Goal: Contribute content: Contribute content

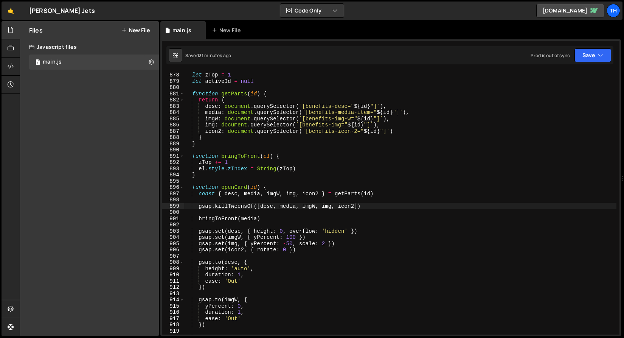
scroll to position [5482, 0]
click at [182, 188] on span at bounding box center [182, 187] width 4 height 6
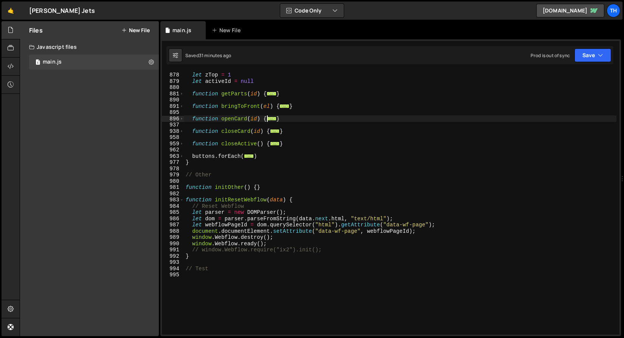
scroll to position [5427, 0]
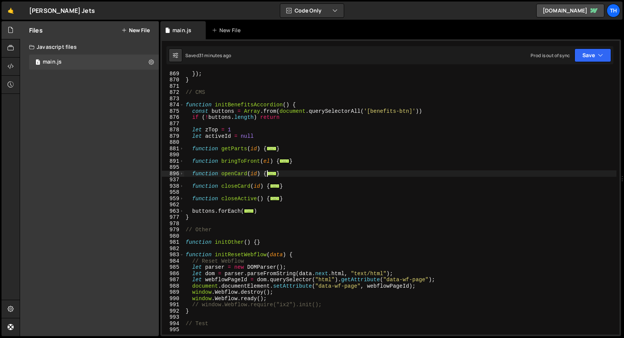
click at [185, 103] on div "}) ; } // CMS function initBenefitsAccordion ( ) { const buttons = Array . from…" at bounding box center [400, 208] width 433 height 276
click at [184, 104] on span at bounding box center [182, 105] width 4 height 6
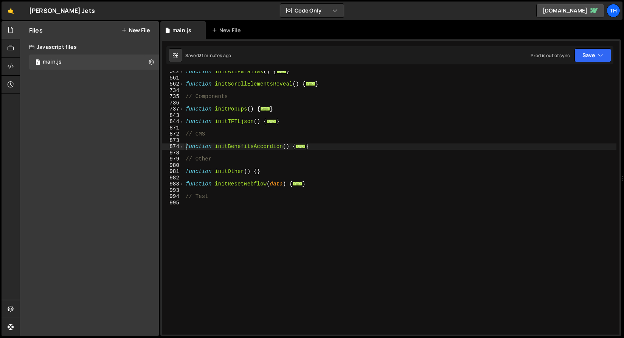
click at [180, 175] on div "982" at bounding box center [173, 178] width 22 height 6
click at [288, 147] on div "function initAllParallax ( ) { ... } function initScrollElementsReveal ( ) { ..…" at bounding box center [400, 206] width 433 height 276
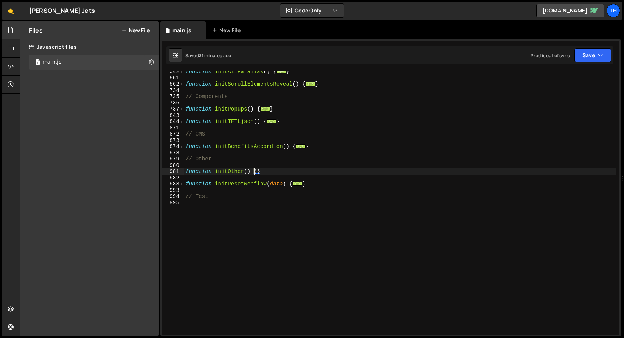
click at [256, 171] on div "function initAllParallax ( ) { ... } function initScrollElementsReveal ( ) { ..…" at bounding box center [400, 206] width 433 height 276
type textarea "function initOther() {}"
click at [258, 172] on div "function initAllParallax ( ) { ... } function initScrollElementsReveal ( ) { ..…" at bounding box center [400, 202] width 433 height 263
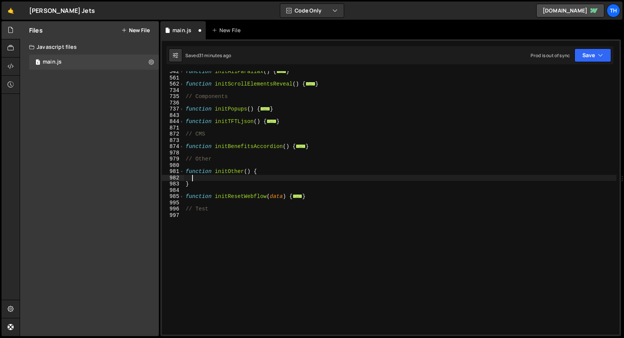
paste textarea "});"
type textarea "});"
drag, startPoint x: 218, startPoint y: 177, endPoint x: 160, endPoint y: 177, distance: 57.9
click at [160, 177] on div "Files New File Javascript files 1 main.js 0 CSS files Copy share link Edit File…" at bounding box center [322, 178] width 605 height 315
paste textarea "});"
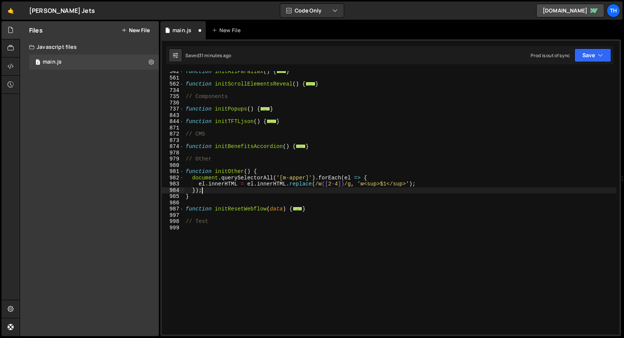
click at [263, 171] on div "function initAllParallax ( ) { ... } function initScrollElementsReveal ( ) { ..…" at bounding box center [400, 206] width 433 height 276
type textarea "function initOther() {"
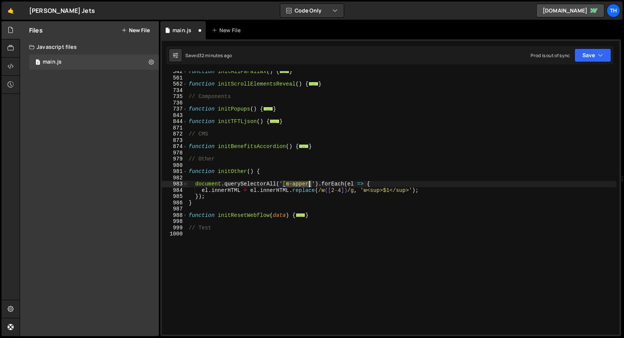
drag, startPoint x: 287, startPoint y: 184, endPoint x: 309, endPoint y: 184, distance: 21.6
click at [309, 184] on div "function initAllParallax ( ) { ... } function initScrollElementsReveal ( ) { ..…" at bounding box center [402, 206] width 430 height 276
paste textarea "ata-sqm"
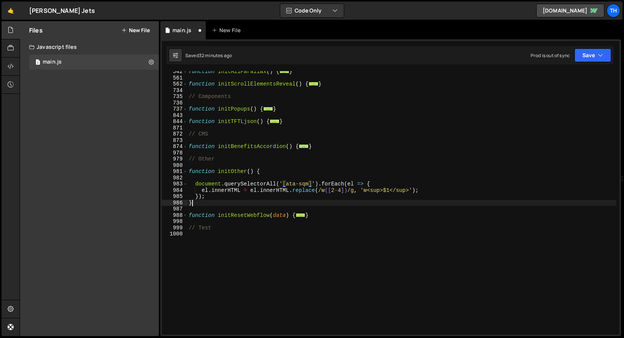
click at [290, 206] on div "function initAllParallax ( ) { ... } function initScrollElementsReveal ( ) { ..…" at bounding box center [402, 206] width 430 height 276
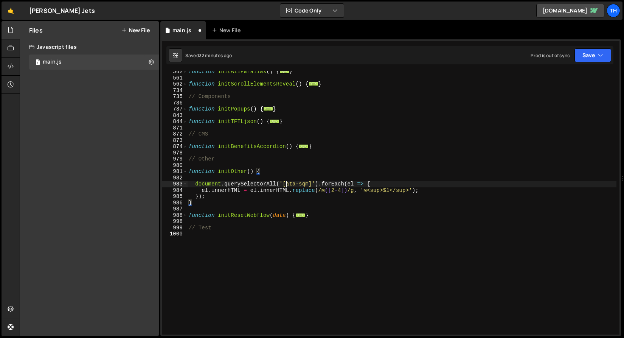
click at [287, 184] on div "function initAllParallax ( ) { ... } function initScrollElementsReveal ( ) { ..…" at bounding box center [402, 206] width 430 height 276
type textarea "document.querySelectorAll('[data-sqm]').forEach(el => {"
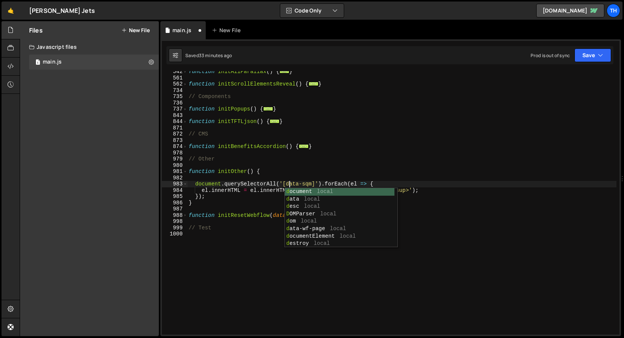
click at [294, 178] on div "function initAllParallax ( ) { ... } function initScrollElementsReveal ( ) { ..…" at bounding box center [402, 206] width 430 height 276
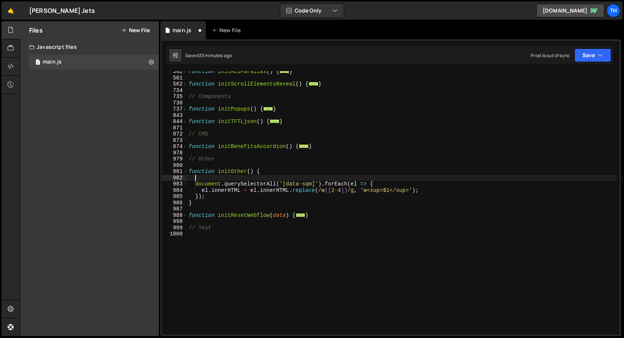
scroll to position [0, 0]
drag, startPoint x: 287, startPoint y: 183, endPoint x: 311, endPoint y: 182, distance: 24.2
click at [311, 182] on div "function initAllParallax ( ) { ... } function initScrollElementsReveal ( ) { ..…" at bounding box center [402, 206] width 430 height 276
type textarea "document.querySelectorAll('[data-sqm]').forEach(el => {"
click at [212, 182] on div "function initAllParallax ( ) { ... } function initScrollElementsReveal ( ) { ..…" at bounding box center [402, 206] width 430 height 276
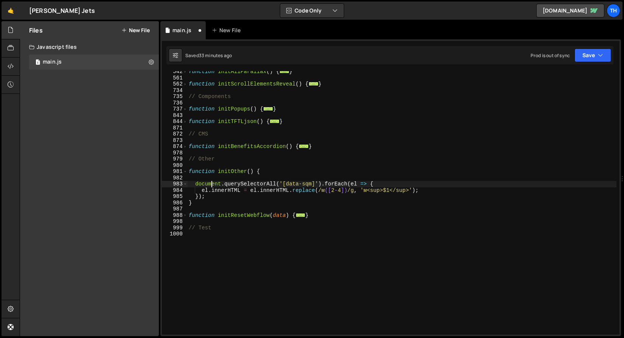
click at [212, 178] on div "function initAllParallax ( ) { ... } function initScrollElementsReveal ( ) { ..…" at bounding box center [402, 206] width 430 height 276
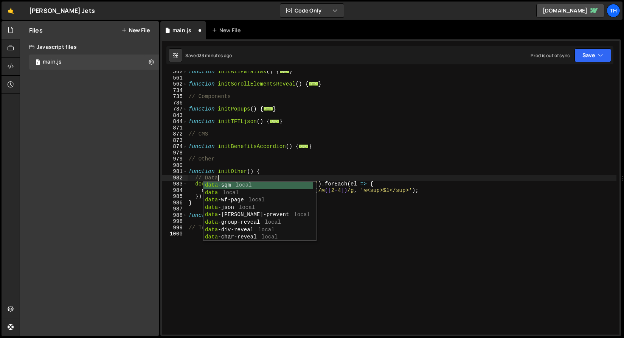
scroll to position [0, 2]
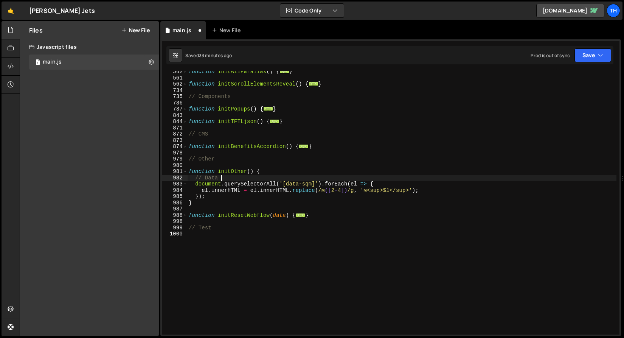
paste textarea "data-sqm"
click at [242, 177] on div "function initAllParallax ( ) { ... } function initScrollElementsReveal ( ) { ..…" at bounding box center [402, 206] width 430 height 276
paste textarea "Superscript"
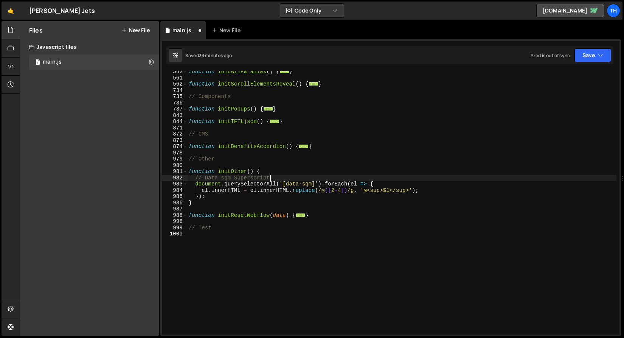
click at [237, 177] on div "function initAllParallax ( ) { ... } function initScrollElementsReveal ( ) { ..…" at bounding box center [402, 206] width 430 height 276
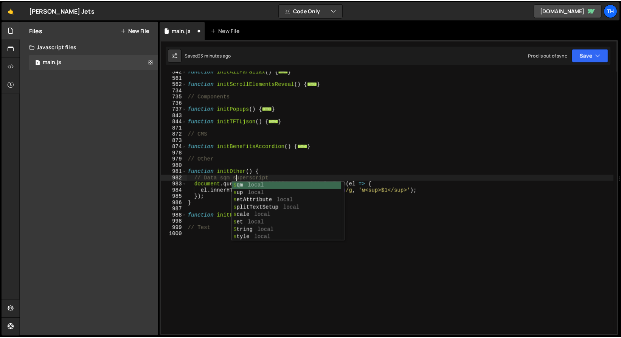
scroll to position [0, 3]
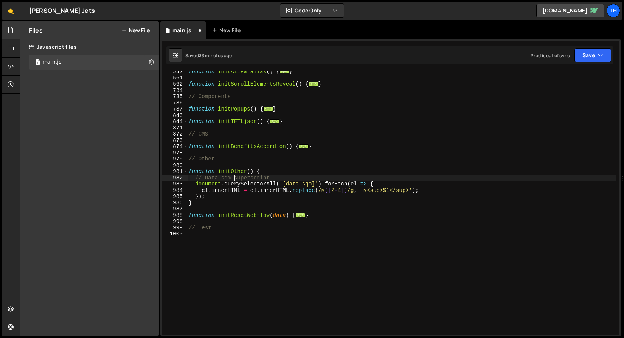
click at [233, 175] on div "function initAllParallax ( ) { ... } function initScrollElementsReveal ( ) { ..…" at bounding box center [402, 206] width 430 height 276
click at [294, 182] on div "function initAllParallax ( ) { ... } function initScrollElementsReveal ( ) { ..…" at bounding box center [402, 206] width 430 height 276
drag, startPoint x: 287, startPoint y: 184, endPoint x: 313, endPoint y: 182, distance: 25.4
click at [313, 182] on div "function initAllParallax ( ) { ... } function initScrollElementsReveal ( ) { ..…" at bounding box center [402, 206] width 430 height 276
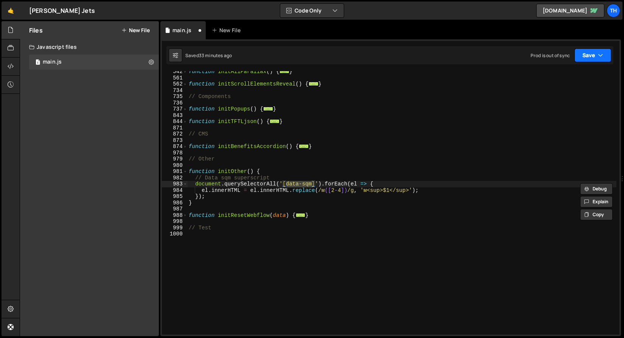
drag, startPoint x: 580, startPoint y: 61, endPoint x: 576, endPoint y: 70, distance: 9.6
click at [580, 61] on button "Save" at bounding box center [593, 55] width 37 height 14
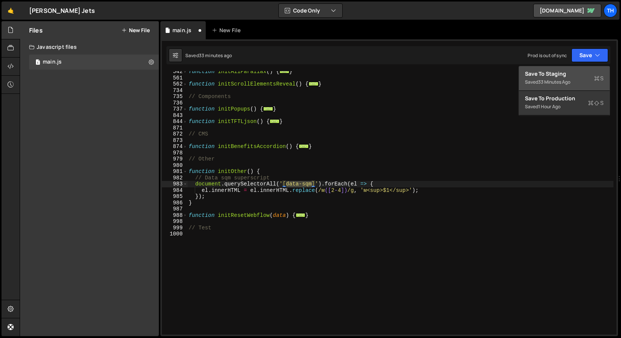
click at [575, 75] on div "Save to Staging S" at bounding box center [564, 74] width 79 height 8
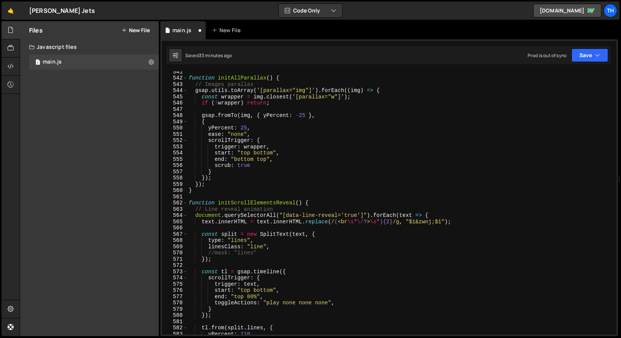
scroll to position [3380, 0]
click at [576, 60] on button "Save" at bounding box center [590, 55] width 37 height 14
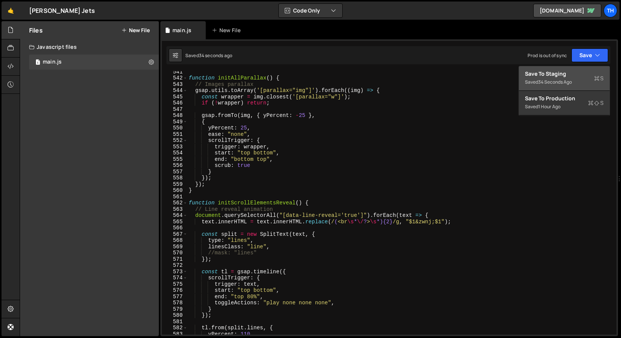
click at [577, 70] on div "Save to Staging S" at bounding box center [564, 74] width 79 height 8
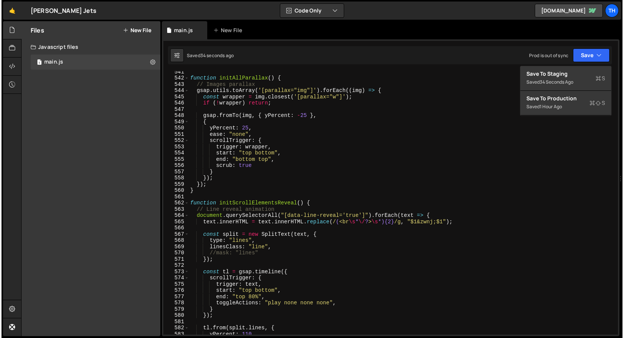
scroll to position [6006, 0]
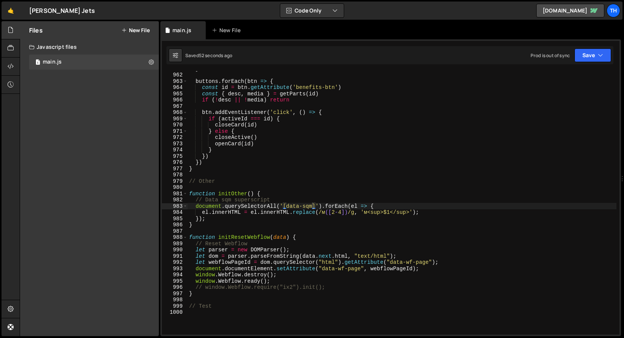
click at [378, 192] on div "} buttons . forEach ( btn => { const id = btn . getAttribute ( 'benefits-btn' )…" at bounding box center [402, 203] width 429 height 276
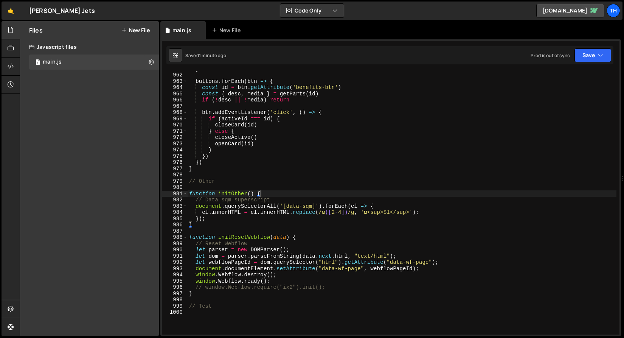
click at [233, 193] on div "} buttons . forEach ( btn => { const id = btn . getAttribute ( 'benefits-btn' )…" at bounding box center [402, 203] width 429 height 276
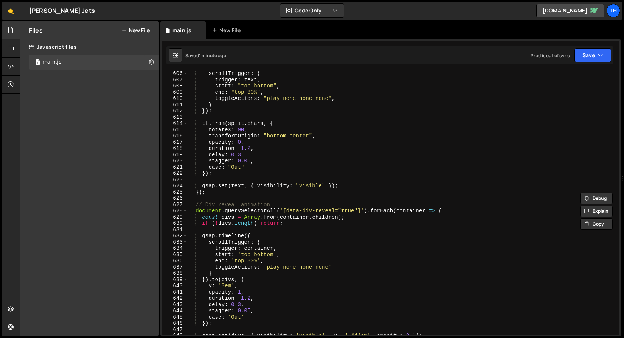
scroll to position [3504, 0]
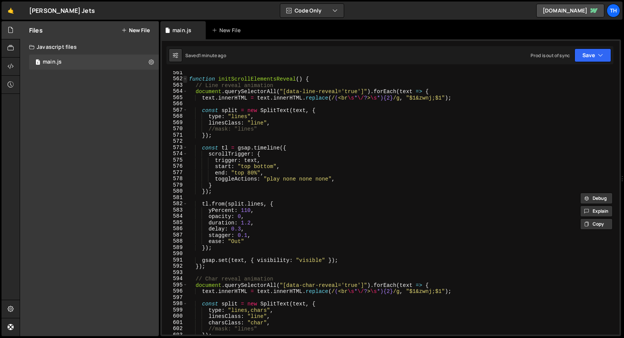
click at [184, 79] on span at bounding box center [185, 79] width 4 height 6
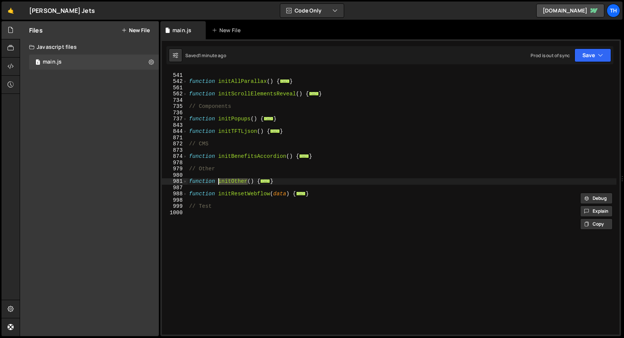
scroll to position [0, 0]
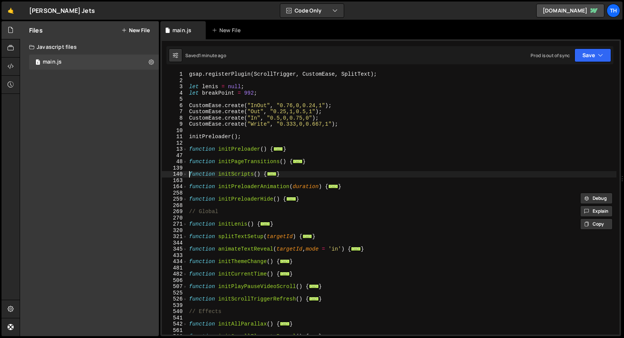
click at [188, 176] on div "gsap . registerPlugin ( ScrollTrigger , CustomEase , SplitText ) ; let lenis = …" at bounding box center [402, 209] width 429 height 276
click at [186, 175] on span at bounding box center [185, 174] width 4 height 6
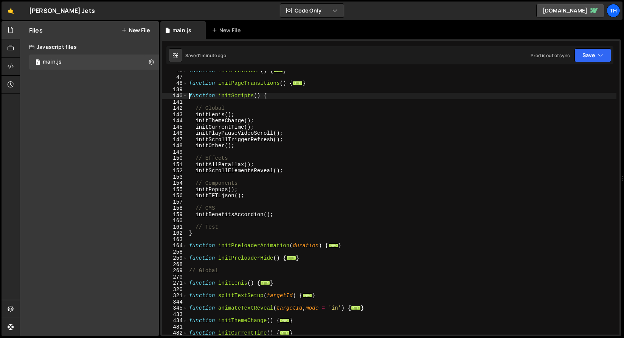
scroll to position [390, 0]
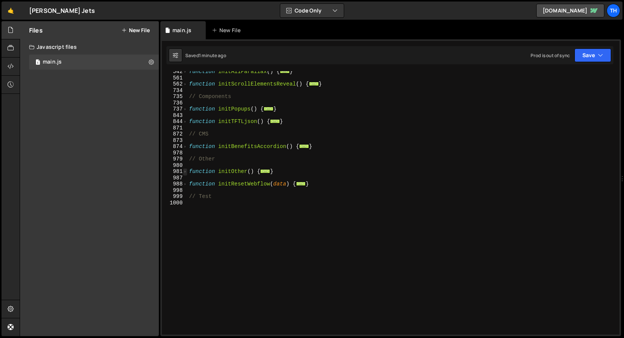
click at [186, 173] on span at bounding box center [185, 171] width 4 height 6
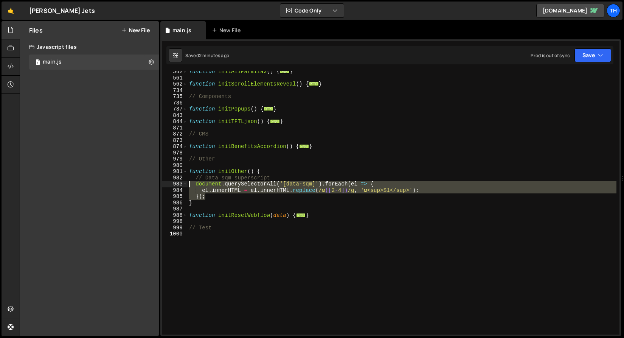
drag, startPoint x: 215, startPoint y: 198, endPoint x: 146, endPoint y: 185, distance: 69.2
click at [146, 185] on div "Files New File Javascript files 1 main.js 0 CSS files Copy share link Edit File…" at bounding box center [322, 178] width 605 height 315
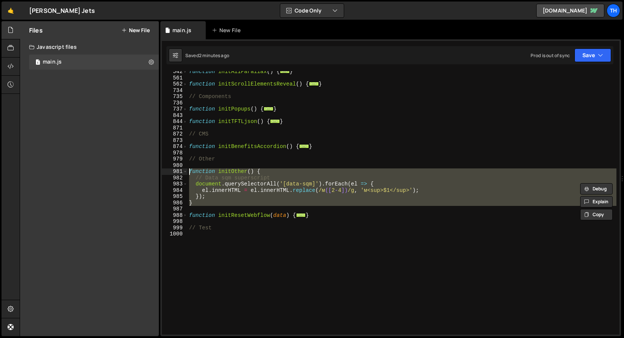
drag, startPoint x: 184, startPoint y: 202, endPoint x: 156, endPoint y: 174, distance: 39.9
click at [156, 174] on div "Files New File Javascript files 1 main.js 0 CSS files Copy share link Edit File…" at bounding box center [322, 178] width 605 height 315
click at [156, 163] on div at bounding box center [156, 163] width 0 height 0
click at [212, 197] on div "function initAllParallax ( ) { ... } function initScrollElementsReveal ( ) { ..…" at bounding box center [402, 202] width 429 height 263
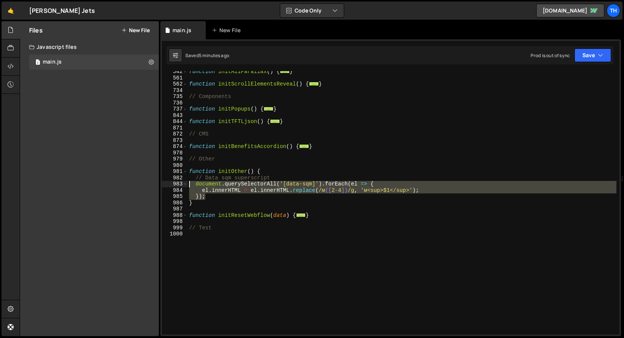
drag, startPoint x: 220, startPoint y: 197, endPoint x: 131, endPoint y: 182, distance: 90.5
click at [131, 182] on div "Files New File Javascript files 1 main.js 0 CSS files Copy share link Edit File…" at bounding box center [322, 178] width 605 height 315
paste textarea "}"
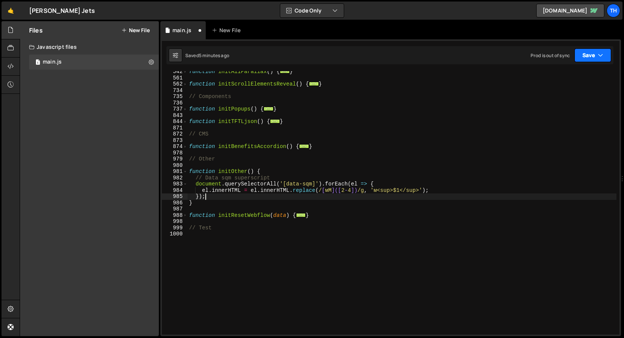
click at [594, 62] on button "Save" at bounding box center [593, 55] width 37 height 14
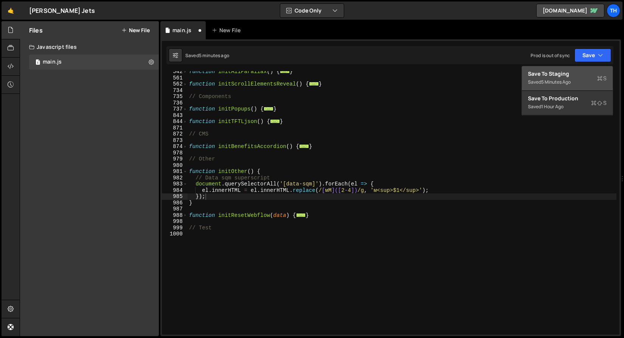
click at [587, 71] on div "Save to Staging S" at bounding box center [567, 74] width 79 height 8
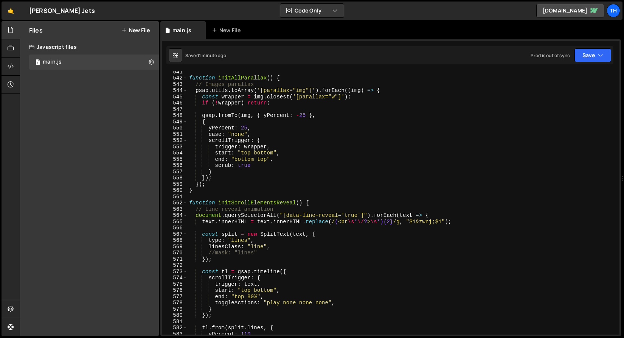
click at [188, 201] on div "function initAllParallax ( ) { // Images parallax gsap . utils . toArray ( '[pa…" at bounding box center [402, 206] width 429 height 276
click at [185, 204] on span at bounding box center [185, 203] width 4 height 6
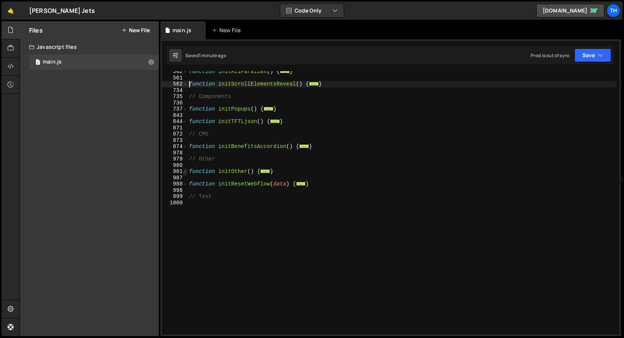
click at [185, 171] on span at bounding box center [185, 171] width 4 height 6
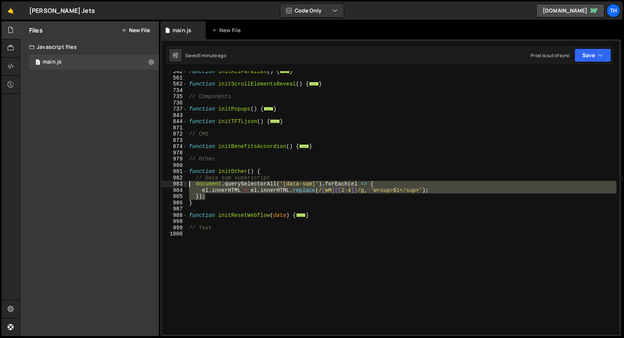
drag, startPoint x: 219, startPoint y: 197, endPoint x: 173, endPoint y: 186, distance: 46.8
click at [173, 186] on div "function initScrollElementsReveal() { 542 561 562 734 735 736 737 843 844 871 8…" at bounding box center [391, 202] width 458 height 263
paste textarea "}"
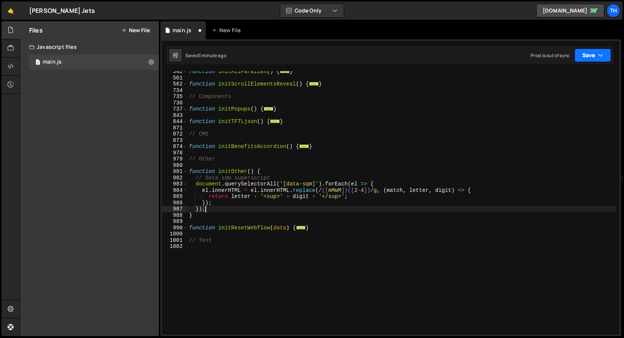
click at [599, 56] on icon "button" at bounding box center [600, 55] width 5 height 8
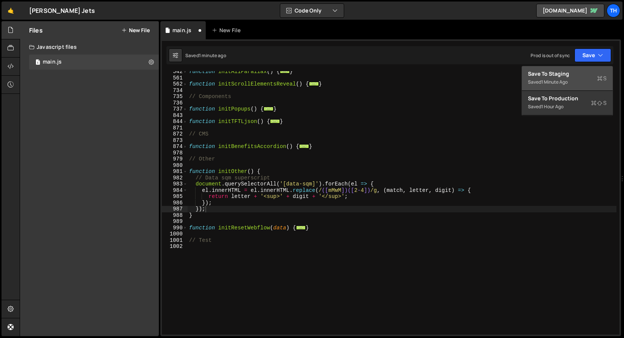
click at [594, 74] on div "Save to Staging S" at bounding box center [567, 74] width 79 height 8
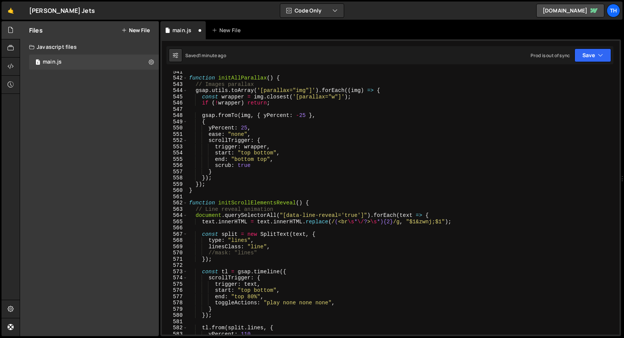
scroll to position [3380, 0]
click at [186, 202] on span at bounding box center [185, 203] width 4 height 6
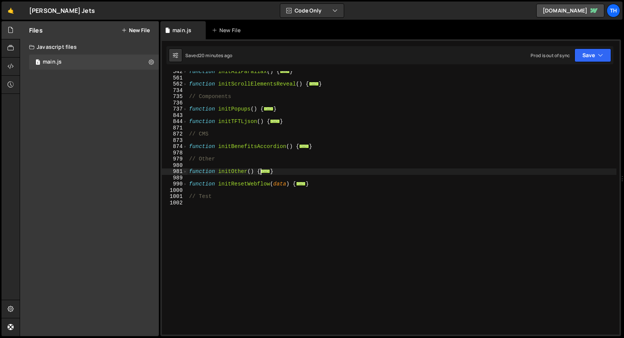
scroll to position [252, 0]
click at [183, 147] on div "874" at bounding box center [175, 146] width 26 height 6
type textarea "function initBenefitsAccordion() { const buttons = Array.from(document.querySel…"
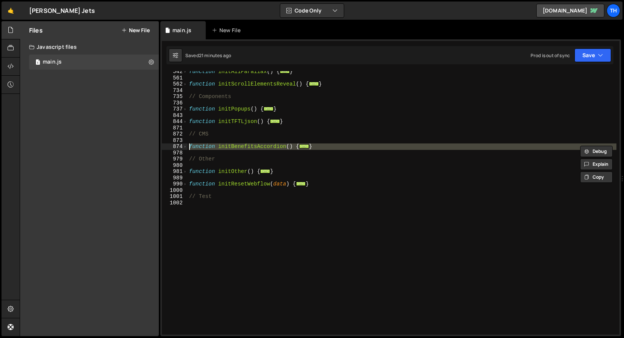
click at [196, 131] on div "function initAllParallax ( ) { ... } function initScrollElementsReveal ( ) { ..…" at bounding box center [402, 206] width 429 height 276
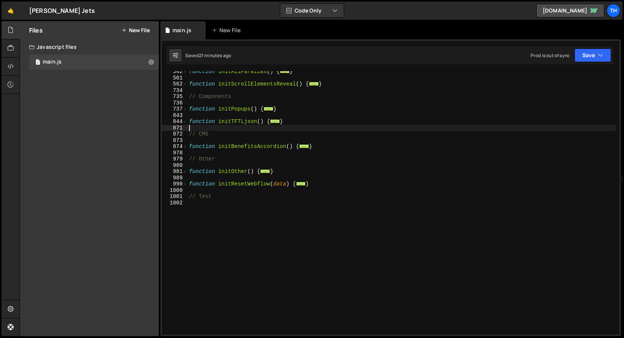
scroll to position [0, 0]
click at [182, 146] on div "874" at bounding box center [175, 146] width 26 height 6
click at [192, 134] on div "function initAllParallax ( ) { ... } function initScrollElementsReveal ( ) { ..…" at bounding box center [402, 206] width 429 height 276
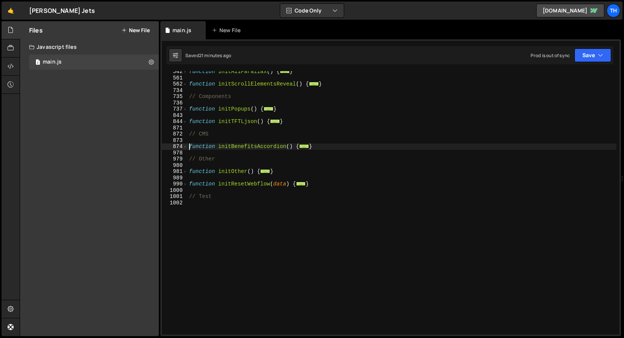
click at [188, 145] on div "function initAllParallax ( ) { ... } function initScrollElementsReveal ( ) { ..…" at bounding box center [402, 206] width 429 height 276
click at [186, 145] on span at bounding box center [185, 146] width 4 height 6
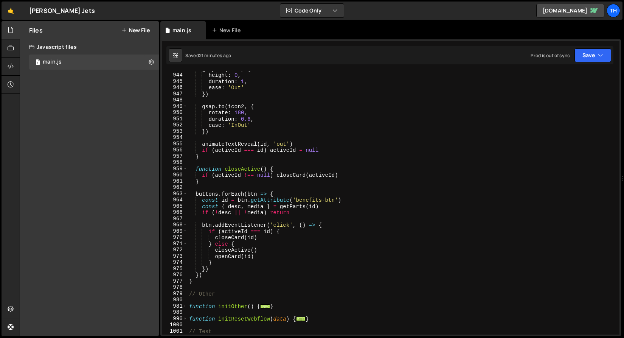
scroll to position [764, 0]
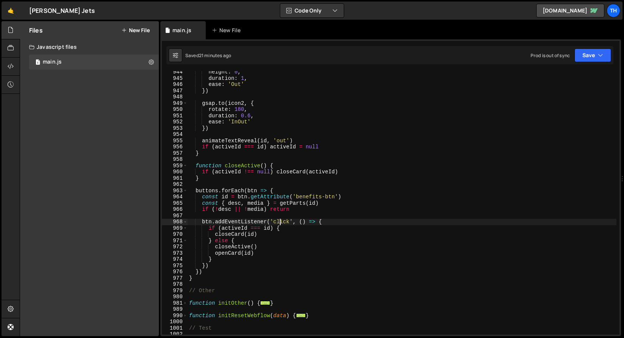
click at [281, 222] on div "height : 0 , duration : 1 , ease : 'Out' }) gsap . to ( icon2 , { rotate : 180 …" at bounding box center [402, 207] width 429 height 276
click at [607, 61] on button "Save" at bounding box center [593, 55] width 37 height 14
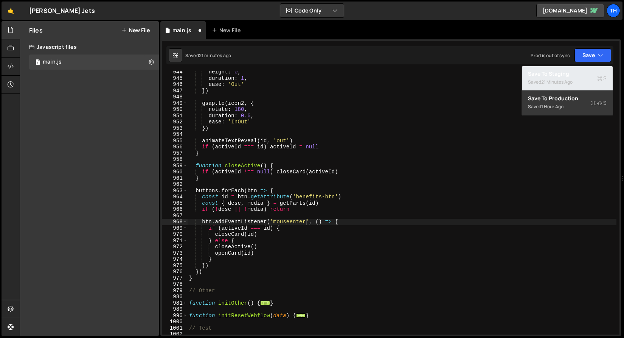
drag, startPoint x: 590, startPoint y: 69, endPoint x: 576, endPoint y: 75, distance: 15.5
click at [590, 69] on button "Save to Staging S Saved 21 minutes ago" at bounding box center [567, 78] width 91 height 25
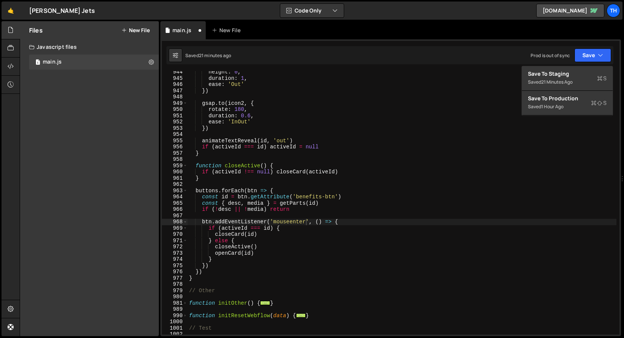
scroll to position [5890, 0]
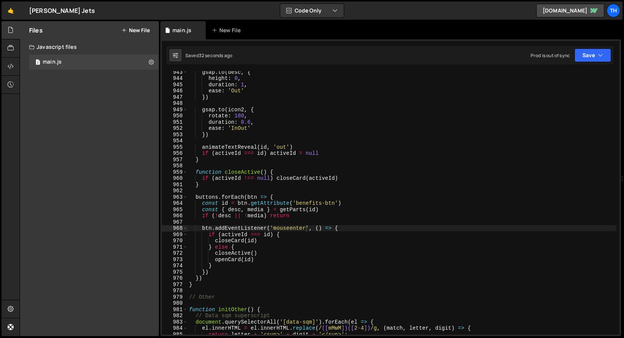
click at [295, 227] on div "gsap . to ( desc , { height : 0 , duration : 1 , ease : 'Out' }) gsap . to ( ic…" at bounding box center [402, 207] width 429 height 276
click at [609, 61] on button "Save" at bounding box center [593, 55] width 37 height 14
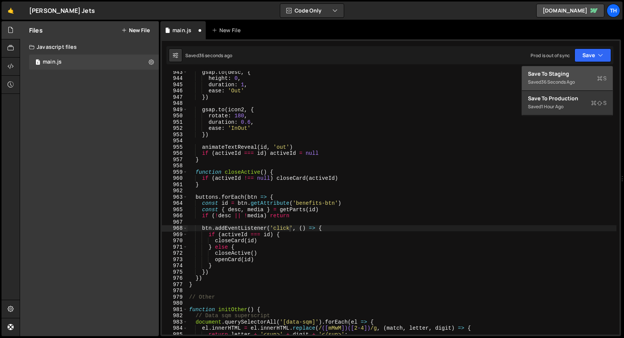
click at [586, 71] on div "Save to Staging S" at bounding box center [567, 74] width 79 height 8
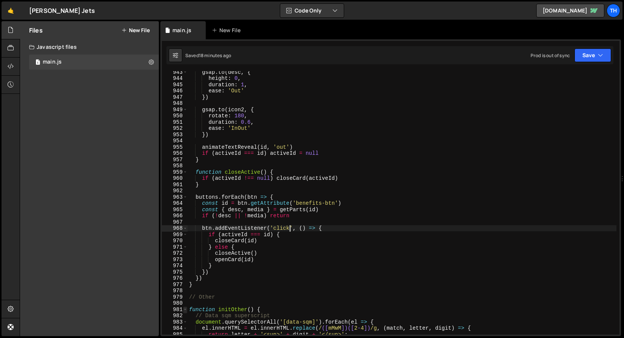
click at [186, 310] on span at bounding box center [185, 310] width 4 height 6
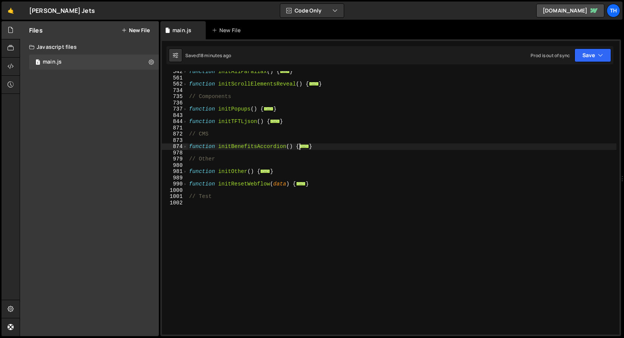
scroll to position [107, 0]
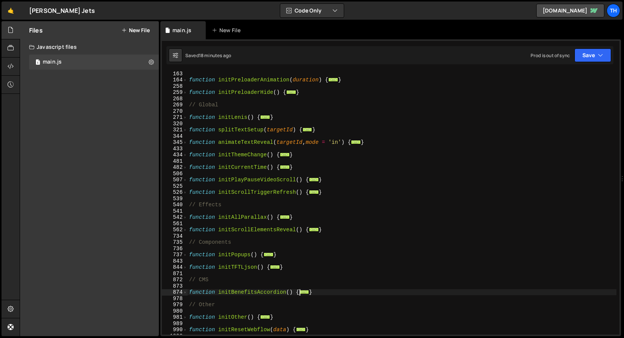
click at [191, 217] on div "function initPreloaderAnimation ( duration ) { ... } function initPreloaderHide…" at bounding box center [402, 208] width 429 height 276
click at [187, 217] on div "542" at bounding box center [175, 217] width 26 height 6
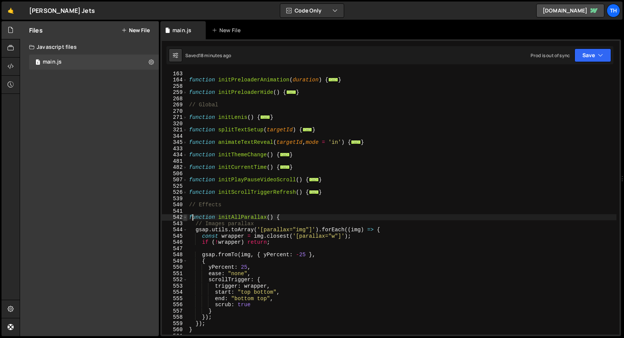
click at [185, 218] on span at bounding box center [185, 217] width 4 height 6
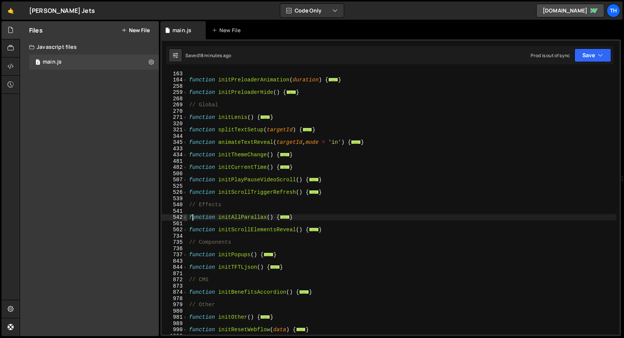
click at [185, 218] on span at bounding box center [185, 217] width 4 height 6
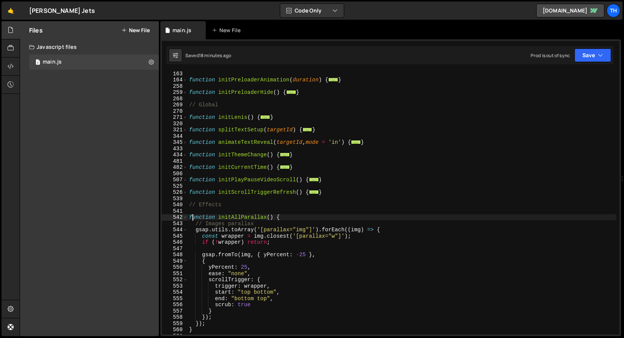
scroll to position [162, 0]
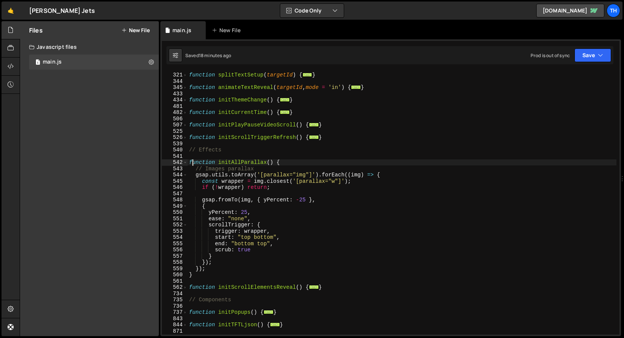
click at [241, 215] on div "function splitTextSetup ( targetId ) { ... } function animateTextReveal ( targe…" at bounding box center [402, 203] width 429 height 276
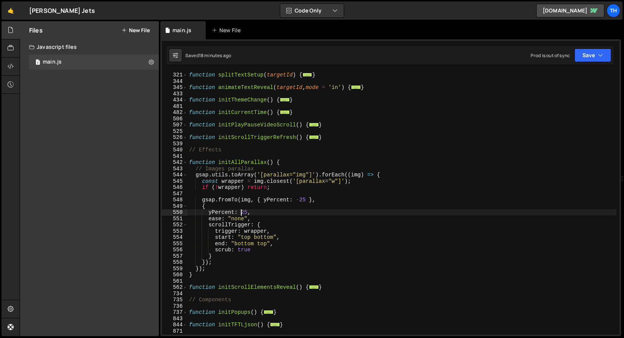
click at [241, 215] on div "function splitTextSetup ( targetId ) { ... } function animateTextReveal ( targe…" at bounding box center [402, 203] width 429 height 276
click at [301, 200] on div "function splitTextSetup ( targetId ) { ... } function animateTextReveal ( targe…" at bounding box center [402, 203] width 429 height 276
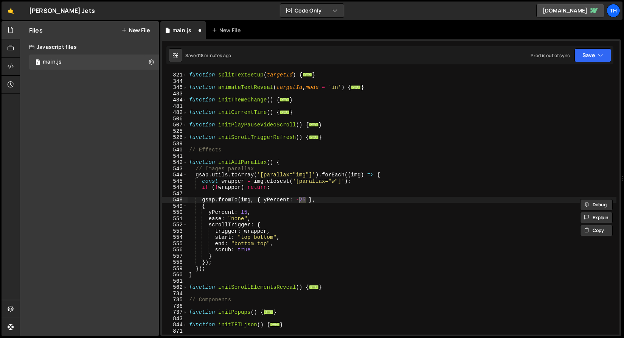
scroll to position [0, 8]
click at [607, 51] on button "Save" at bounding box center [593, 55] width 37 height 14
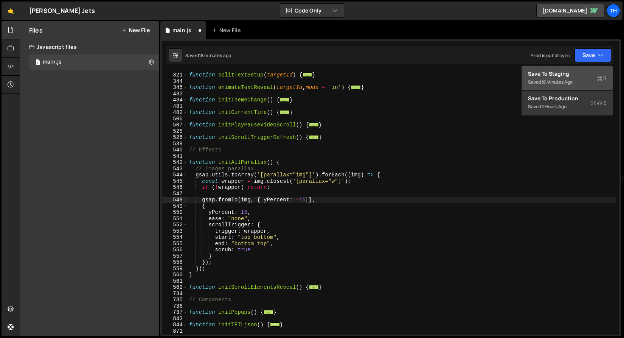
click at [587, 77] on div "Save to Staging S" at bounding box center [567, 74] width 79 height 8
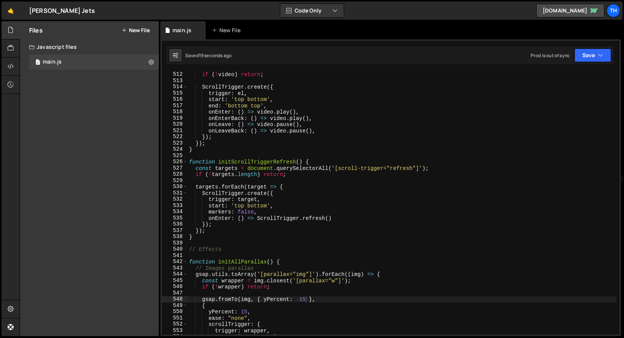
scroll to position [3360, 0]
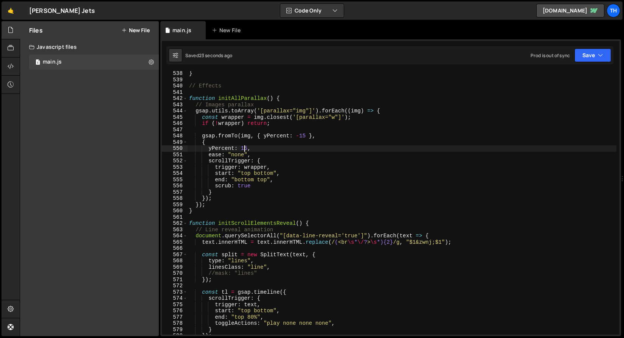
click at [243, 150] on div "} // Effects function initAllParallax ( ) { // Images parallax gsap . utils . t…" at bounding box center [402, 208] width 429 height 276
click at [305, 136] on div "} // Effects function initAllParallax ( ) { // Images parallax gsap . utils . t…" at bounding box center [402, 208] width 429 height 276
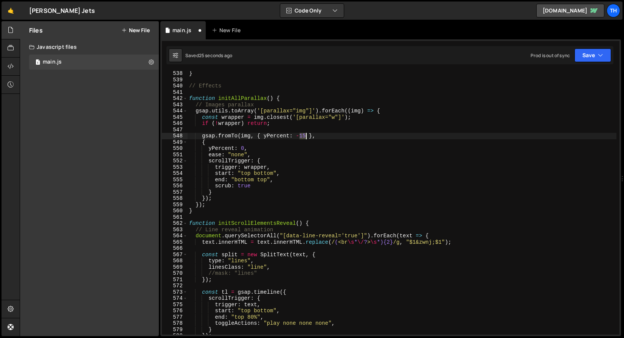
click at [305, 136] on div "} // Effects function initAllParallax ( ) { // Images parallax gsap . utils . t…" at bounding box center [402, 208] width 429 height 276
click at [581, 63] on div "Saved 28 seconds ago Prod is out of sync Upgrade to Edit Save Save to Staging S…" at bounding box center [390, 55] width 447 height 18
click at [582, 61] on button "Save" at bounding box center [593, 55] width 37 height 14
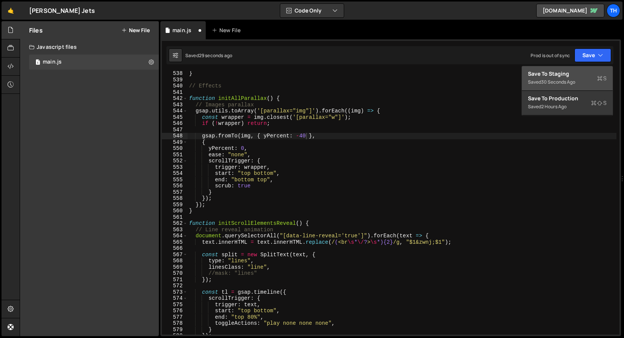
click at [574, 74] on div "Save to Staging S" at bounding box center [567, 74] width 79 height 8
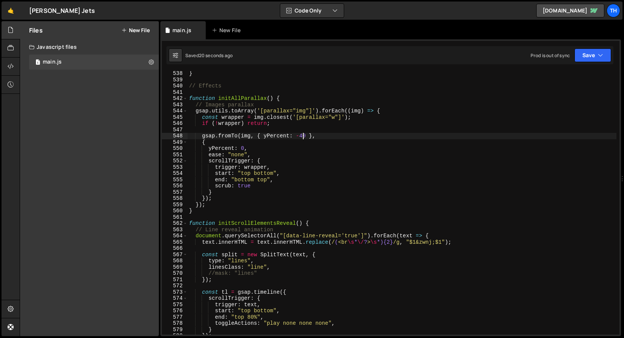
click at [304, 136] on div "} // Effects function initAllParallax ( ) { // Images parallax gsap . utils . t…" at bounding box center [402, 208] width 429 height 276
click at [240, 148] on div "} // Effects function initAllParallax ( ) { // Images parallax gsap . utils . t…" at bounding box center [402, 208] width 429 height 276
drag, startPoint x: 240, startPoint y: 148, endPoint x: 243, endPoint y: 155, distance: 7.8
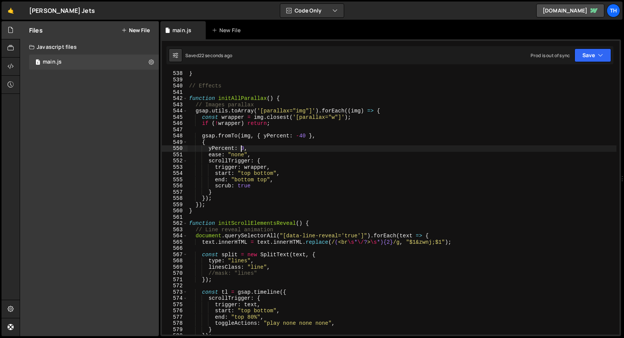
click at [240, 148] on div "} // Effects function initAllParallax ( ) { // Images parallax gsap . utils . t…" at bounding box center [402, 208] width 429 height 276
type textarea "yPercent: 40,"
click at [581, 58] on button "Save" at bounding box center [593, 55] width 37 height 14
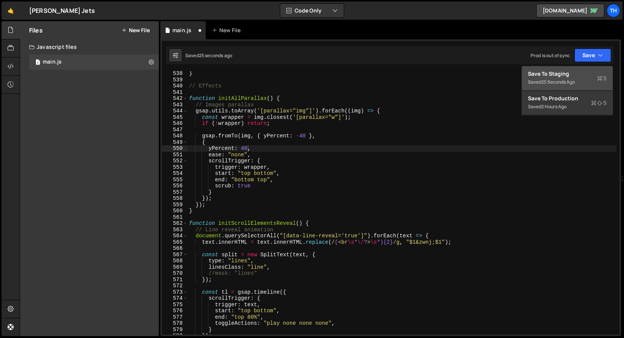
click at [576, 73] on div "Save to Staging S" at bounding box center [567, 74] width 79 height 8
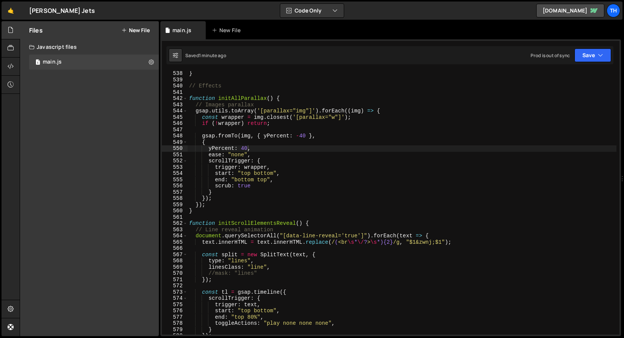
click at [254, 129] on div "} // Effects function initAllParallax ( ) { // Images parallax gsap . utils . t…" at bounding box center [402, 208] width 429 height 276
click at [243, 150] on div "} // Effects function initAllParallax ( ) { // Images parallax gsap . utils . t…" at bounding box center [402, 208] width 429 height 276
click at [243, 146] on div "} // Effects function initAllParallax ( ) { // Images parallax gsap . utils . t…" at bounding box center [402, 208] width 429 height 276
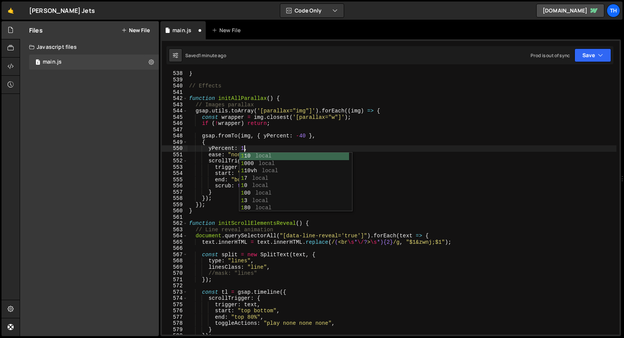
scroll to position [0, 4]
click at [301, 138] on div "} // Effects function initAllParallax ( ) { // Images parallax gsap . utils . t…" at bounding box center [402, 208] width 429 height 276
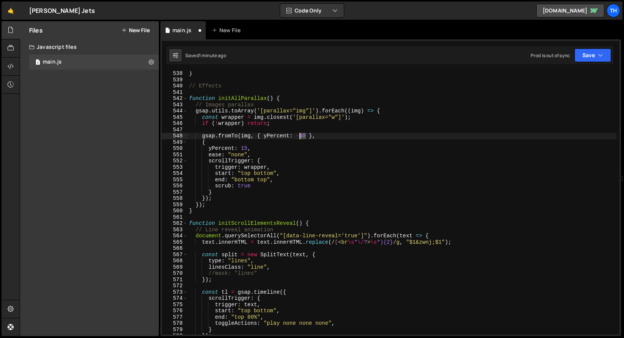
click at [301, 138] on div "} // Effects function initAllParallax ( ) { // Images parallax gsap . utils . t…" at bounding box center [402, 208] width 429 height 276
click at [595, 56] on button "Save" at bounding box center [593, 55] width 37 height 14
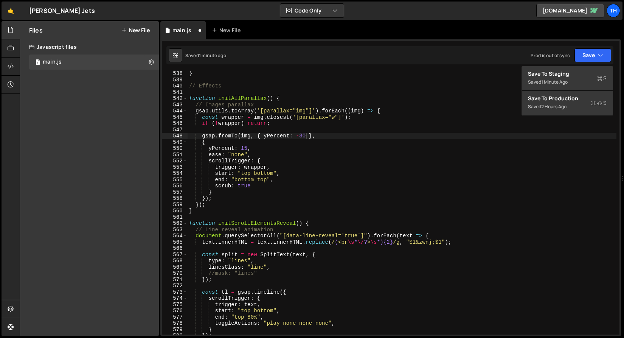
click at [591, 65] on div "1 Type cmd + s to save your Javascript file. הההההההההההההההההההההההההההההההההה…" at bounding box center [390, 187] width 461 height 297
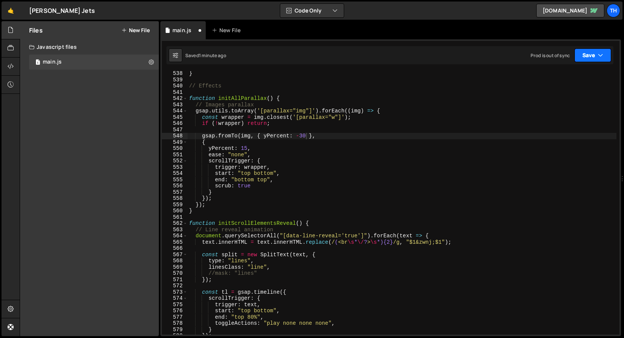
click at [591, 56] on button "Save" at bounding box center [593, 55] width 37 height 14
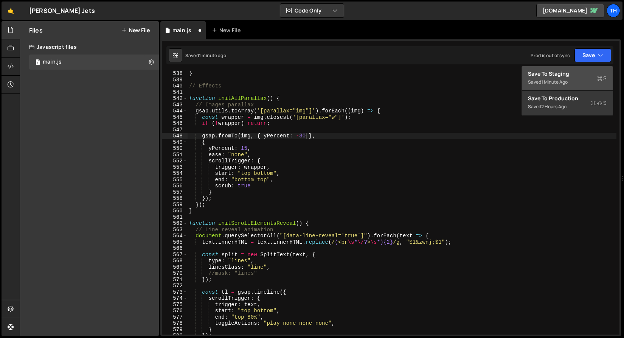
click at [590, 68] on button "Save to Staging S Saved 1 minute ago" at bounding box center [567, 78] width 91 height 25
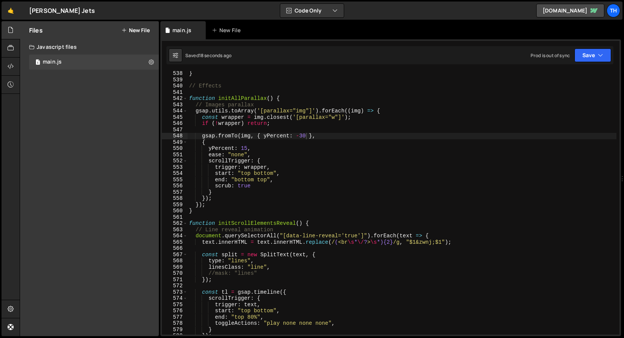
click at [301, 136] on div "} // Effects function initAllParallax ( ) { // Images parallax gsap . utils . t…" at bounding box center [402, 208] width 429 height 276
click at [304, 137] on div "} // Effects function initAllParallax ( ) { // Images parallax gsap . utils . t…" at bounding box center [402, 208] width 429 height 276
click at [582, 52] on button "Save" at bounding box center [593, 55] width 37 height 14
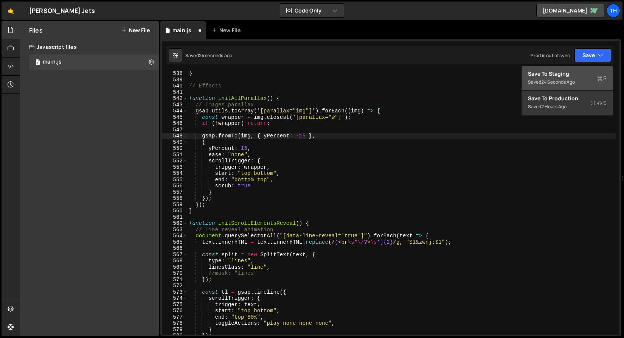
click at [579, 71] on div "Save to Staging S" at bounding box center [567, 74] width 79 height 8
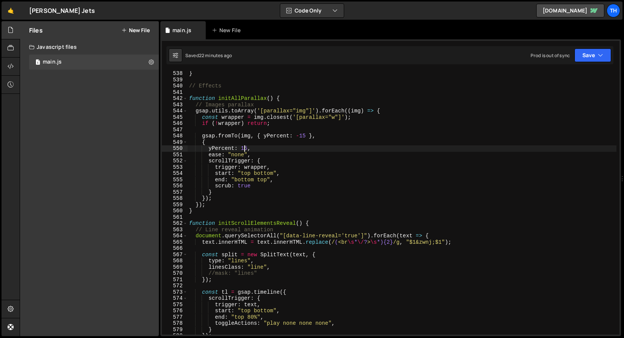
scroll to position [0, 4]
click at [245, 147] on div "} // Effects function initAllParallax ( ) { // Images parallax gsap . utils . t…" at bounding box center [402, 208] width 429 height 276
click at [263, 143] on div "} // Effects function initAllParallax ( ) { // Images parallax gsap . utils . t…" at bounding box center [402, 208] width 429 height 276
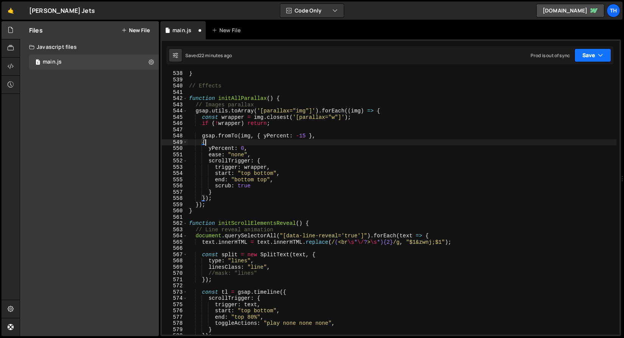
click at [590, 57] on button "Save" at bounding box center [593, 55] width 37 height 14
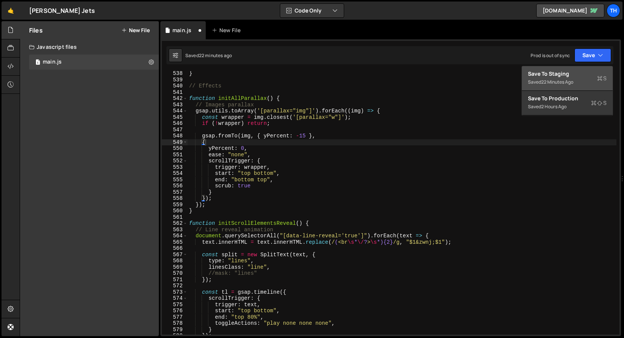
click at [583, 68] on button "Save to Staging S Saved 22 minutes ago" at bounding box center [567, 78] width 91 height 25
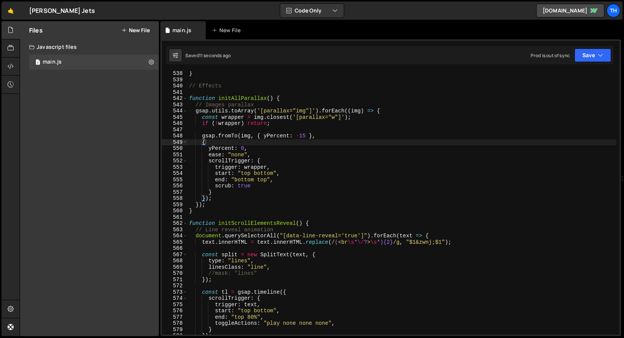
click at [301, 137] on div "} // Effects function initAllParallax ( ) { // Images parallax gsap . utils . t…" at bounding box center [402, 208] width 429 height 276
click at [595, 51] on button "Save" at bounding box center [593, 55] width 37 height 14
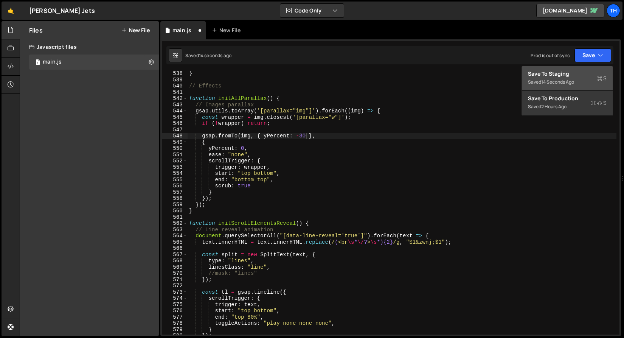
click at [577, 78] on div "Saved 14 seconds ago" at bounding box center [567, 82] width 79 height 9
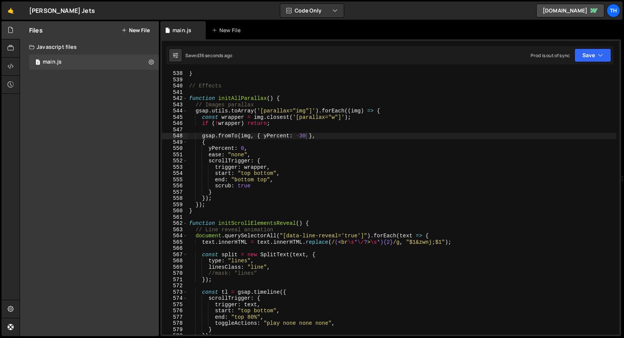
click at [243, 149] on div "} // Effects function initAllParallax ( ) { // Images parallax gsap . utils . t…" at bounding box center [402, 208] width 429 height 276
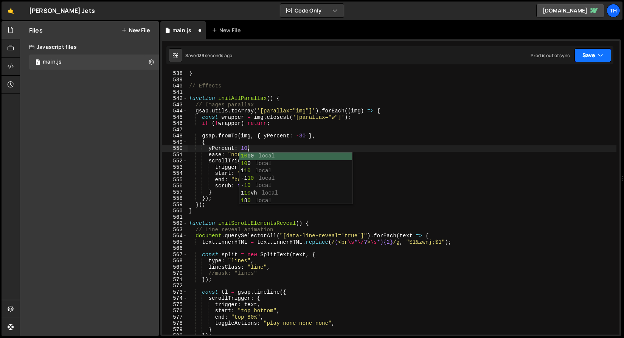
type textarea "yPercent: 10,"
click at [595, 61] on button "Save" at bounding box center [593, 55] width 37 height 14
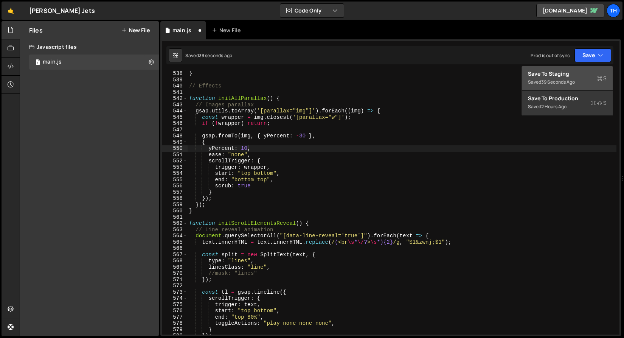
click at [577, 78] on div "Saved 39 seconds ago" at bounding box center [567, 82] width 79 height 9
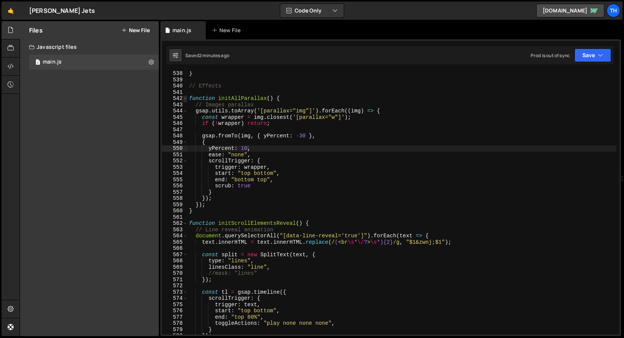
click at [185, 96] on span at bounding box center [185, 98] width 4 height 6
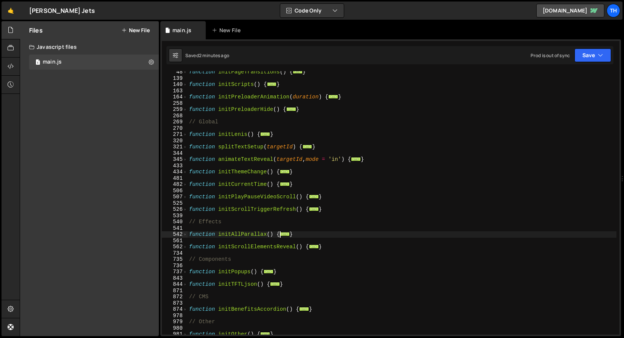
scroll to position [96, 0]
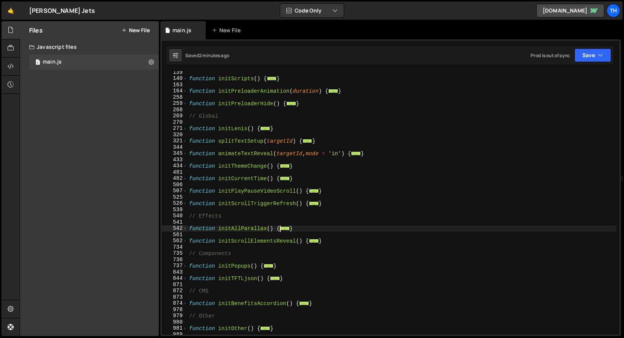
click at [314, 236] on div "function initScripts ( ) { ... } function initPreloaderAnimation ( duration ) {…" at bounding box center [402, 207] width 429 height 276
click at [319, 237] on div "function initScripts ( ) { ... } function initPreloaderAnimation ( duration ) {…" at bounding box center [402, 207] width 429 height 276
click at [331, 239] on div "function initScripts ( ) { ... } function initPreloaderAnimation ( duration ) {…" at bounding box center [402, 207] width 429 height 276
type textarea "}"
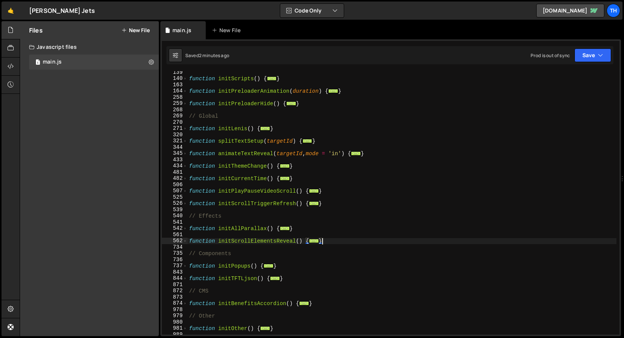
click at [324, 234] on div "function initScripts ( ) { ... } function initPreloaderAnimation ( duration ) {…" at bounding box center [402, 207] width 429 height 276
type textarea "function initScrollElementsReveal() {"
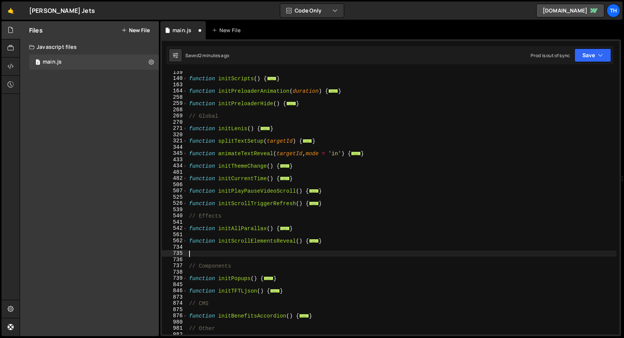
paste textarea "}"
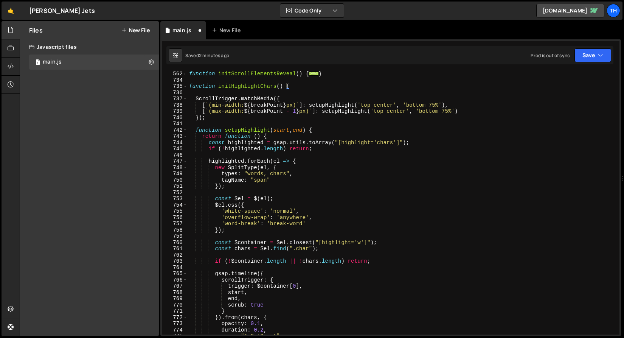
scroll to position [254, 0]
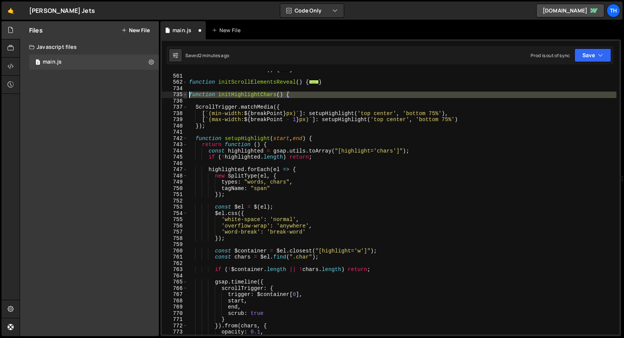
click at [183, 94] on div "735" at bounding box center [175, 95] width 26 height 6
click at [205, 80] on div "function initAllParallax ( ) { ... } function initScrollElementsReveal ( ) { ..…" at bounding box center [402, 205] width 429 height 276
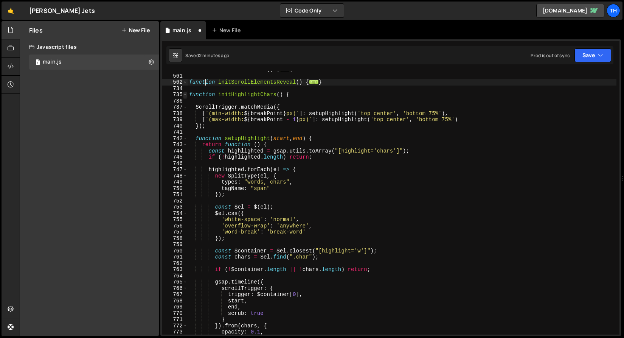
click at [187, 97] on span at bounding box center [185, 95] width 4 height 6
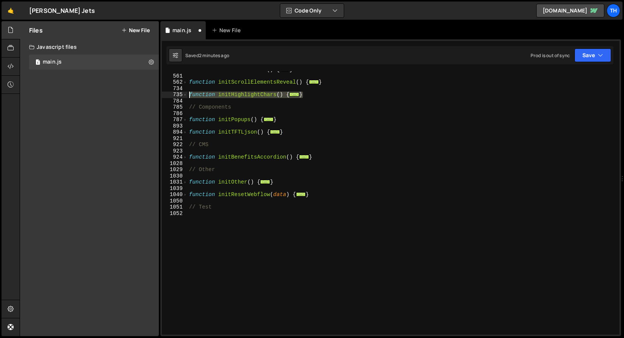
drag, startPoint x: 310, startPoint y: 95, endPoint x: 170, endPoint y: 97, distance: 140.8
click at [170, 97] on div "function initScrollElementsReveal() { 542 561 562 734 735 784 785 786 787 893 8…" at bounding box center [391, 202] width 458 height 263
type textarea "function initHighlightChars() {"
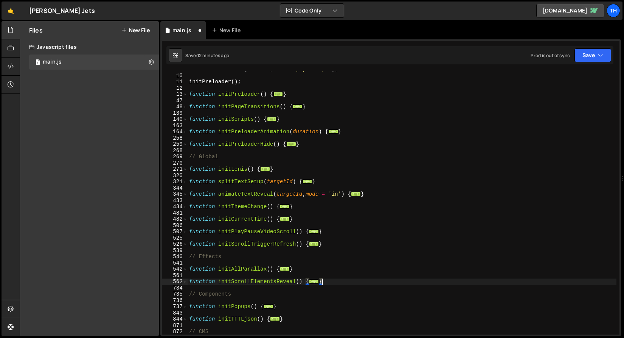
scroll to position [8, 0]
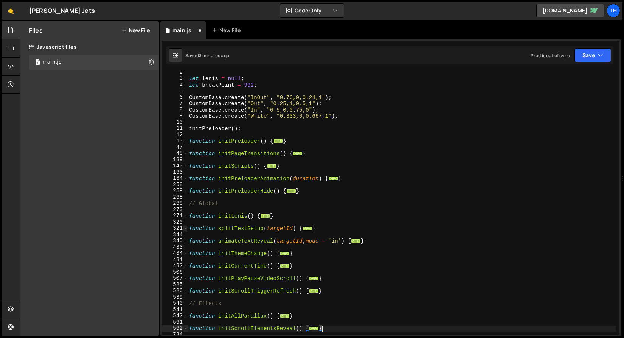
click at [184, 230] on span at bounding box center [185, 228] width 4 height 6
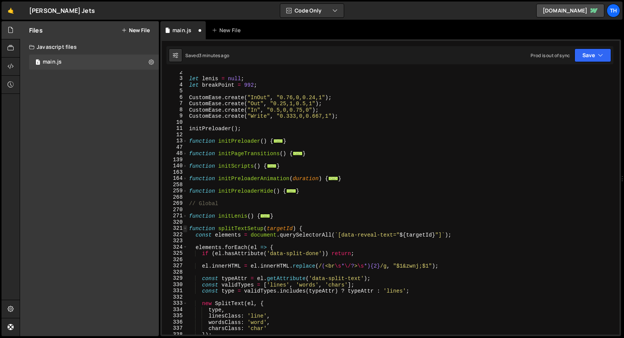
click at [184, 230] on span at bounding box center [185, 228] width 4 height 6
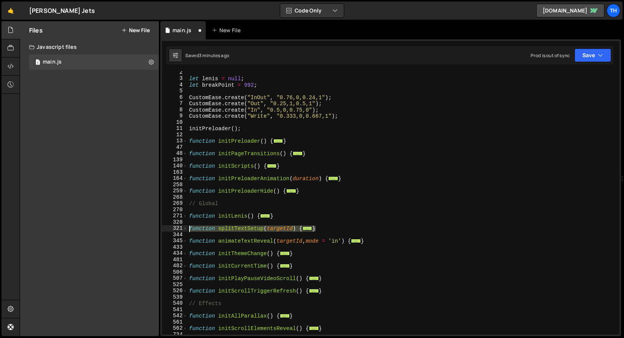
drag, startPoint x: 348, startPoint y: 227, endPoint x: 167, endPoint y: 231, distance: 181.3
click at [167, 231] on div "} 2 3 4 5 6 7 8 9 10 11 12 13 47 48 139 140 163 164 258 259 268 269 270 271 320…" at bounding box center [391, 202] width 458 height 263
type textarea "function splitTextSetup(targetId) { const elements = document.querySelectorAll(…"
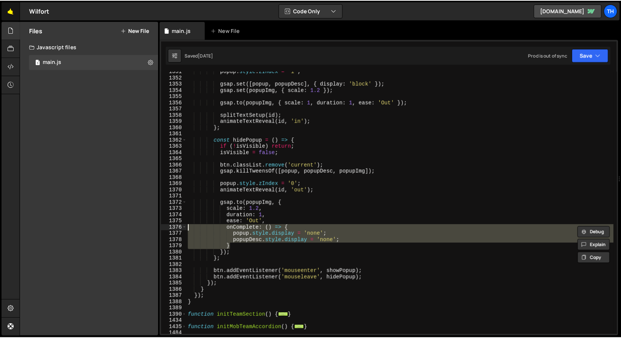
scroll to position [490, 0]
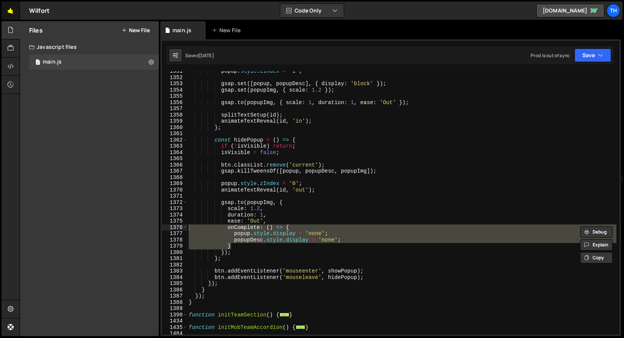
click at [16, 15] on link "🤙" at bounding box center [11, 11] width 19 height 18
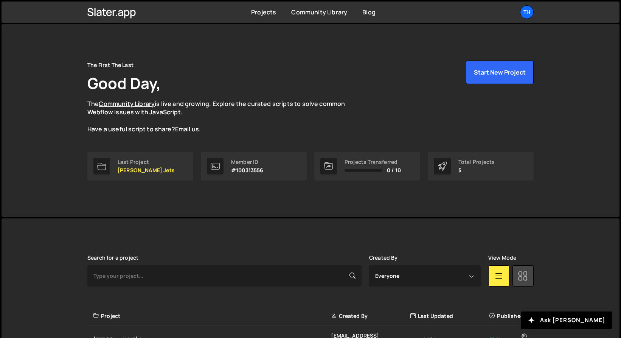
scroll to position [125, 0]
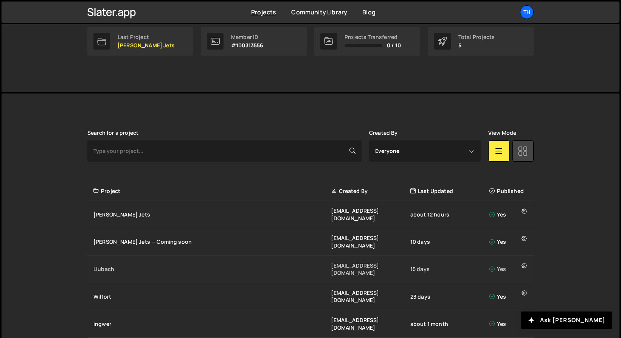
click at [128, 256] on div "Liubach ivanchopei@thefirstthelast.agency 15 days Yes" at bounding box center [310, 269] width 447 height 27
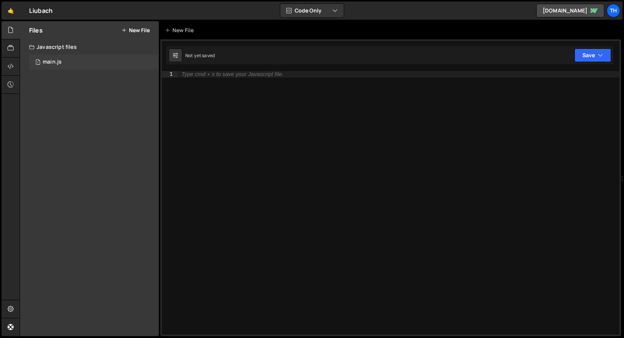
click at [94, 62] on div "1 main.js 0" at bounding box center [94, 61] width 130 height 15
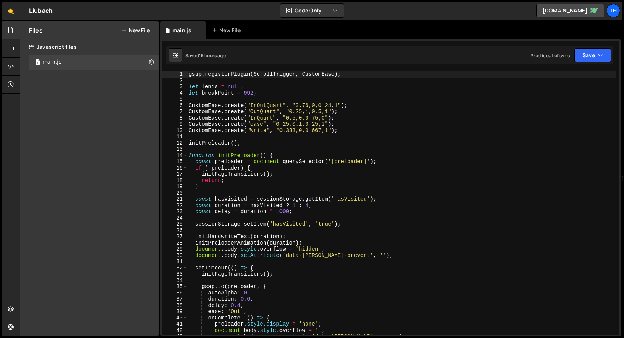
scroll to position [2000, 0]
click at [185, 154] on span at bounding box center [185, 156] width 4 height 6
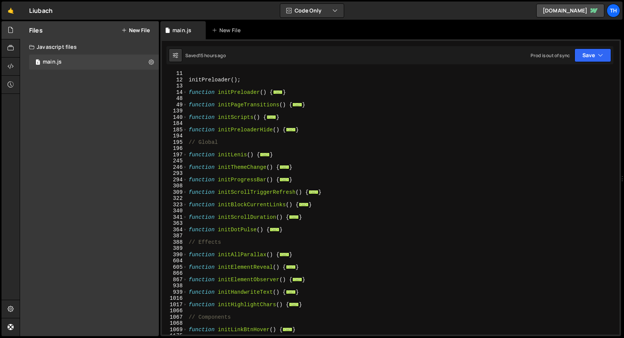
scroll to position [136, 0]
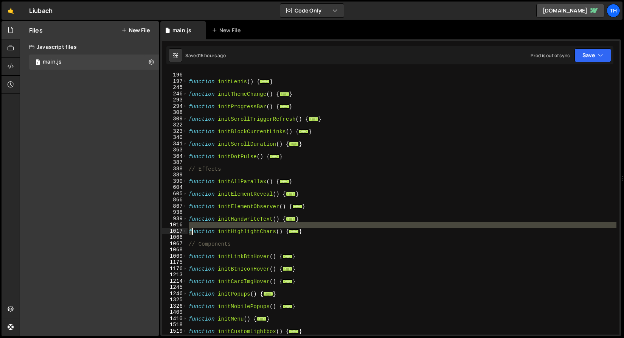
drag, startPoint x: 313, startPoint y: 227, endPoint x: 191, endPoint y: 234, distance: 122.0
click at [191, 234] on div "// Global function initLenis ( ) { ... } function initThemeChange ( ) { ... } f…" at bounding box center [402, 204] width 430 height 276
click at [275, 231] on div "// Global function initLenis ( ) { ... } function initThemeChange ( ) { ... } f…" at bounding box center [402, 204] width 430 height 276
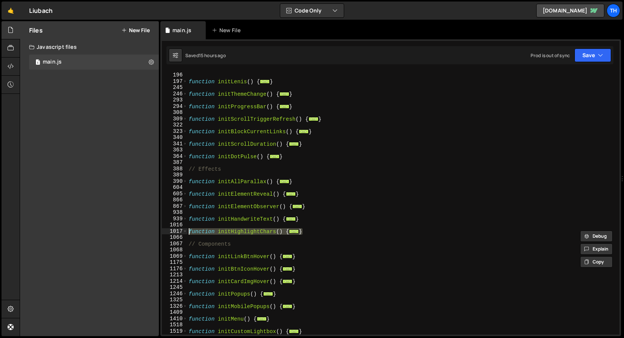
drag, startPoint x: 333, startPoint y: 232, endPoint x: 156, endPoint y: 230, distance: 177.5
click at [156, 230] on div "Files New File Javascript files 1 main.js 0 CSS files Copy share link Edit File…" at bounding box center [322, 178] width 605 height 315
type textarea "function initHighlightChars() {"
